Goal: Navigation & Orientation: Find specific page/section

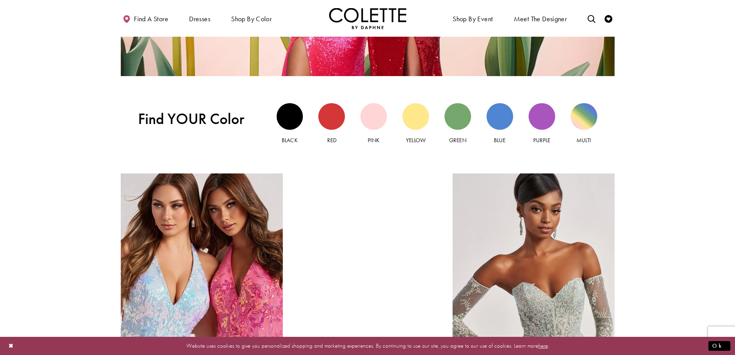
scroll to position [810, 0]
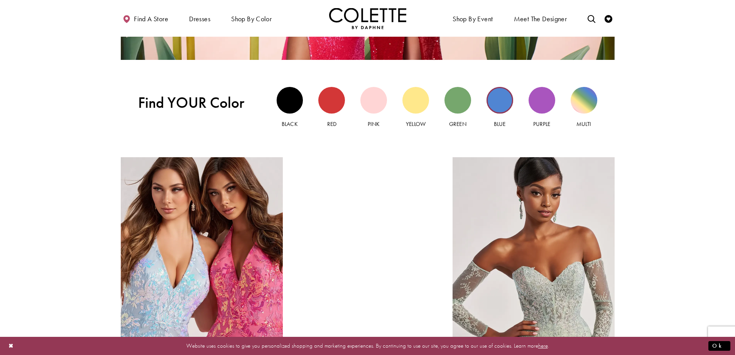
click at [501, 102] on div "Blue view" at bounding box center [499, 100] width 27 height 27
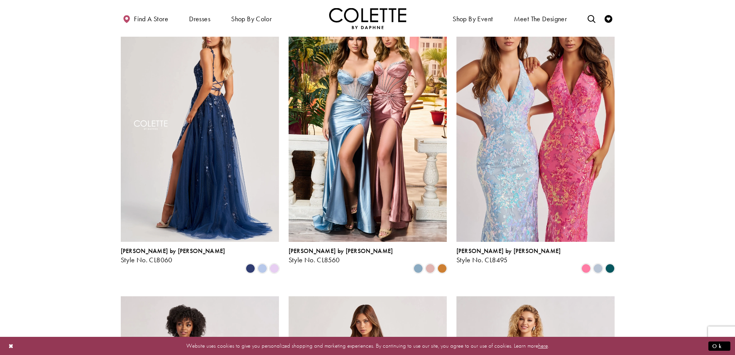
scroll to position [386, 0]
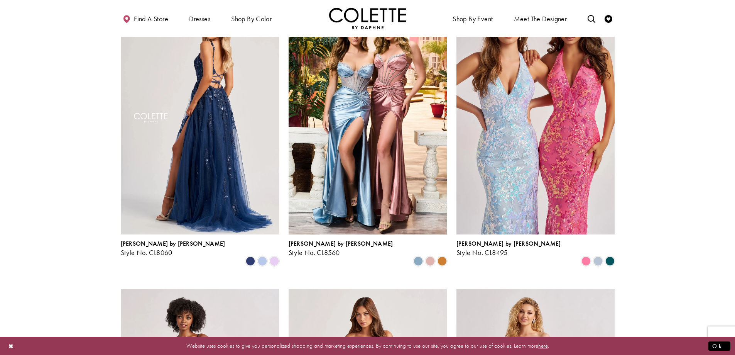
click at [210, 132] on img "Visit Colette by Daphne Style No. CL8060 Page" at bounding box center [200, 119] width 158 height 230
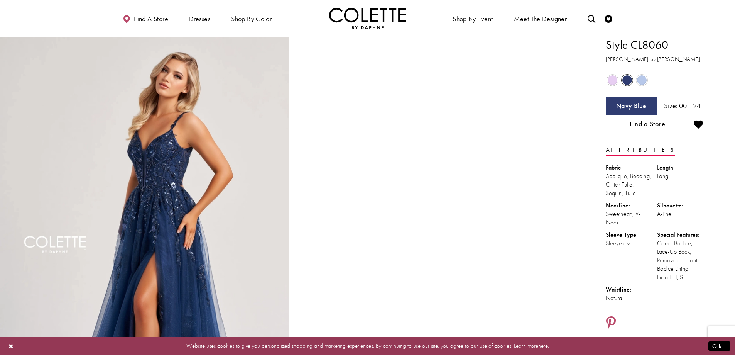
click at [653, 126] on link "Find a Store" at bounding box center [647, 124] width 83 height 19
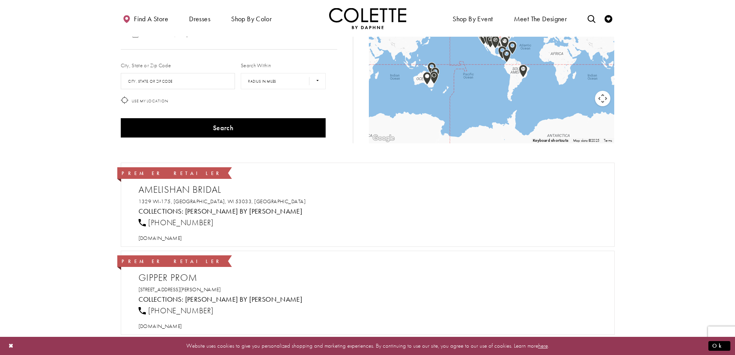
scroll to position [77, 0]
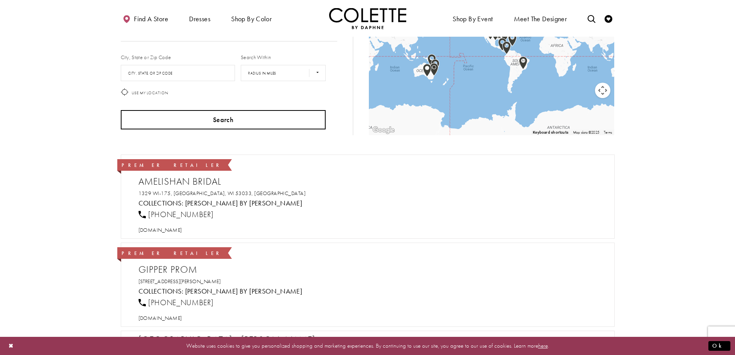
click at [212, 128] on button "Search" at bounding box center [223, 119] width 205 height 19
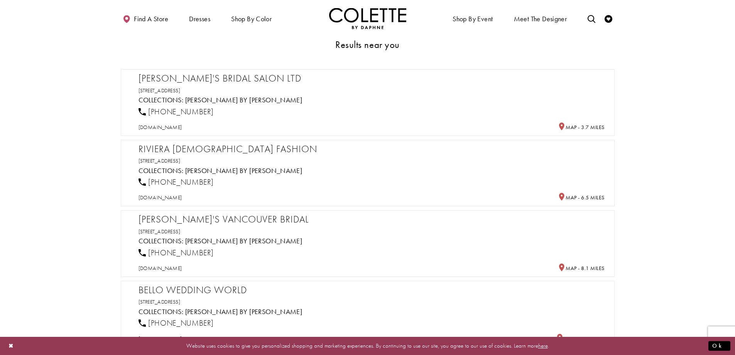
scroll to position [193, 0]
